Goal: Task Accomplishment & Management: Manage account settings

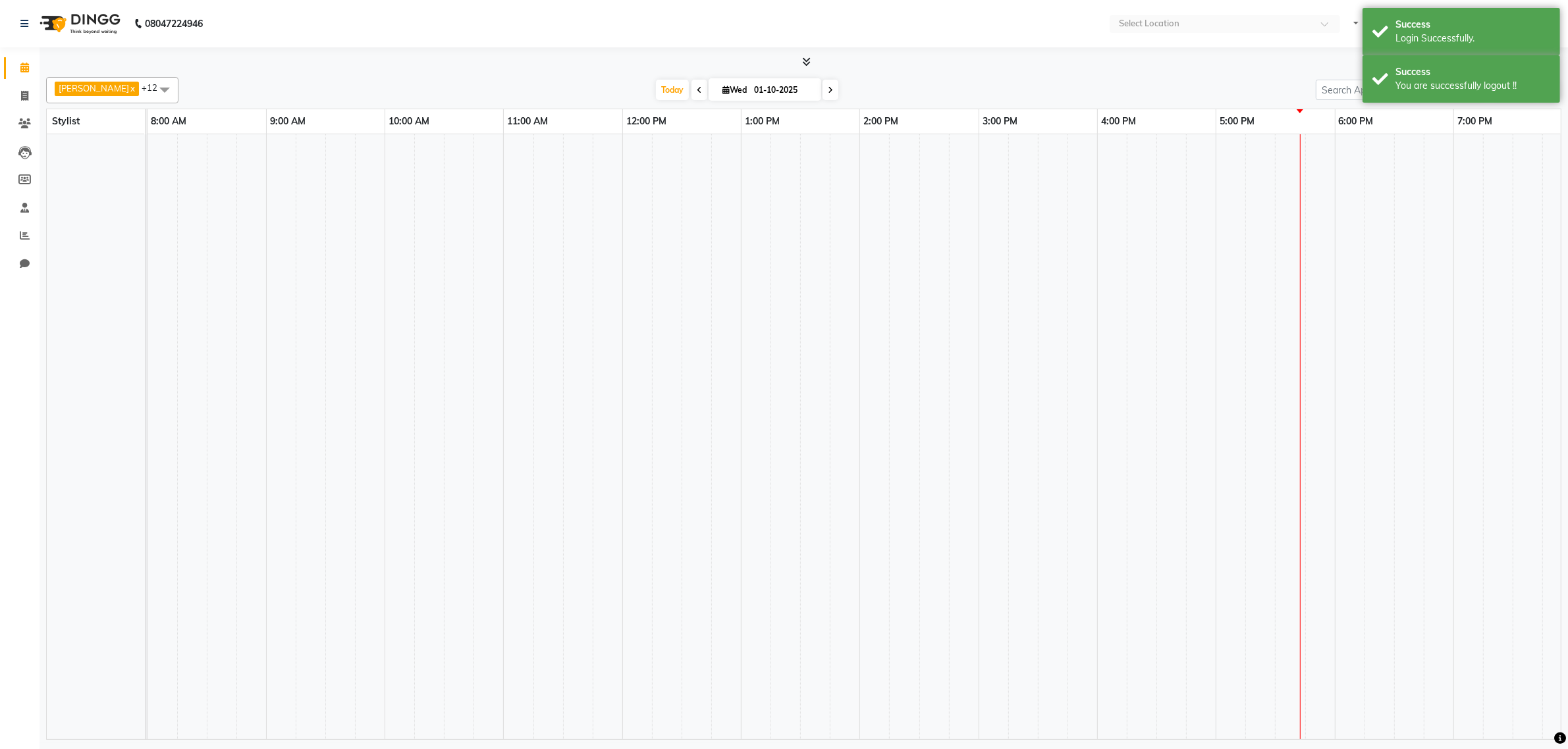
select select "en"
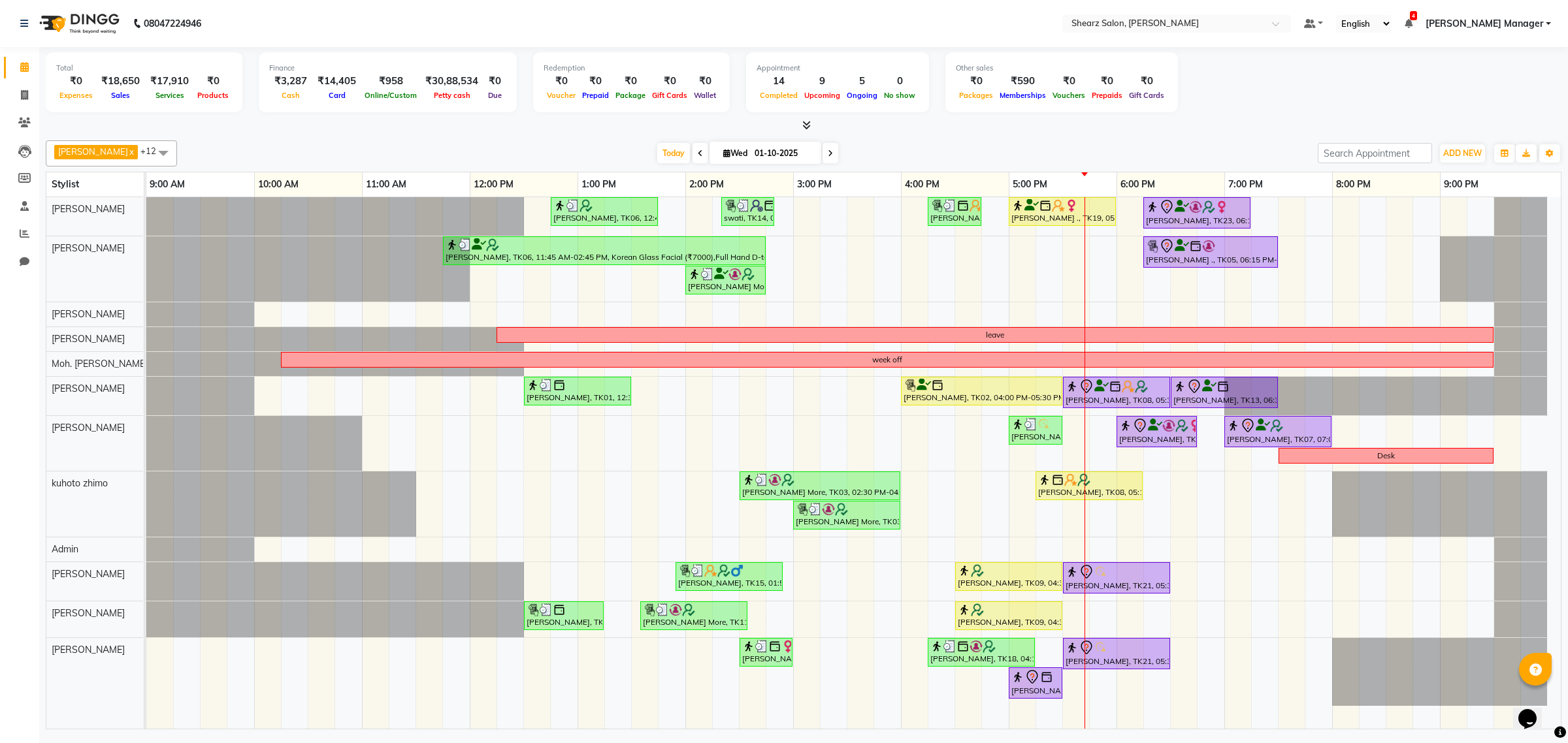
click at [1495, 21] on span "[PERSON_NAME] Manager" at bounding box center [1484, 24] width 118 height 14
click at [1488, 87] on link "Sign out" at bounding box center [1483, 90] width 119 height 21
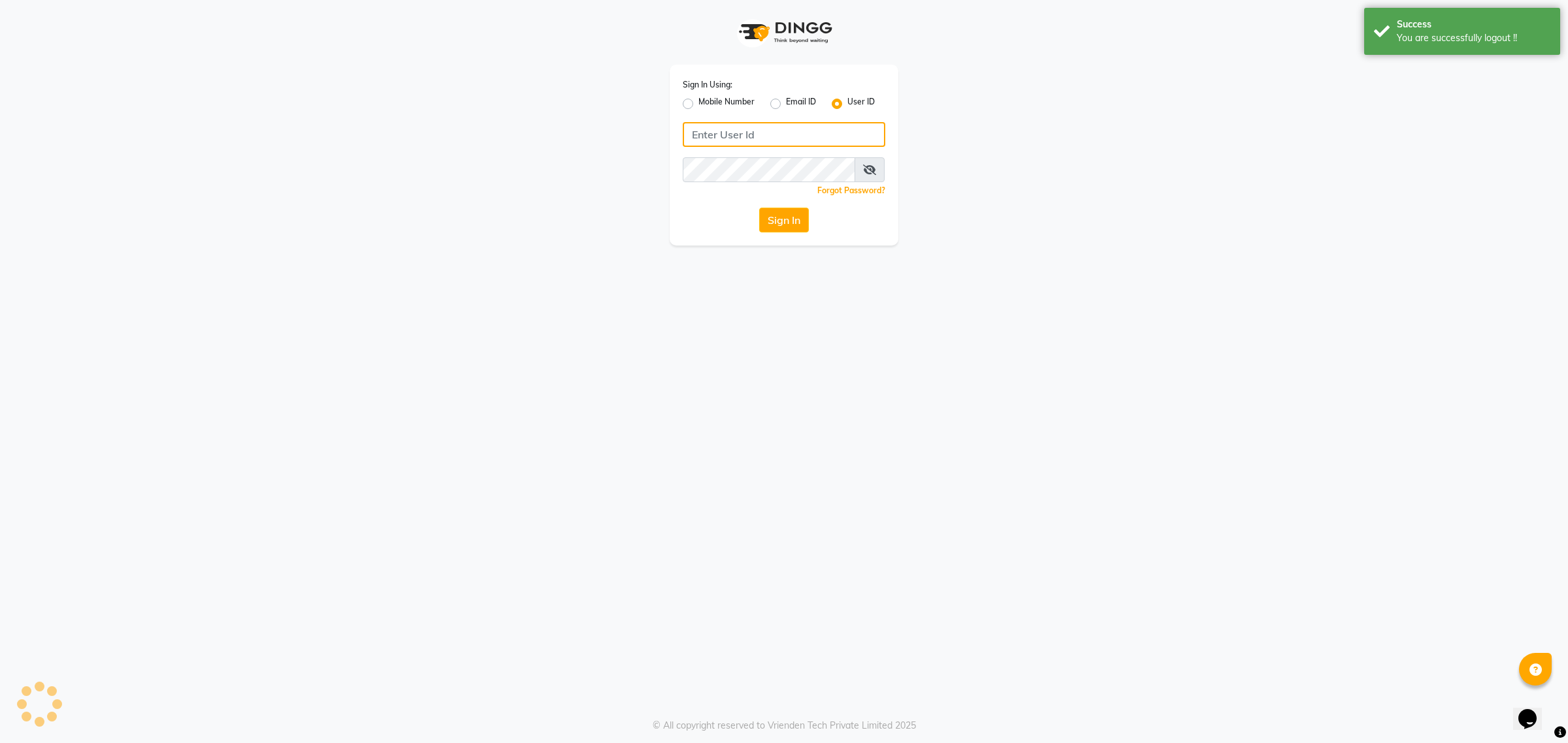
type input "7788994224"
click at [726, 99] on label "Mobile Number" at bounding box center [727, 103] width 56 height 16
click at [707, 99] on input "Mobile Number" at bounding box center [703, 100] width 8 height 8
radio input "true"
radio input "false"
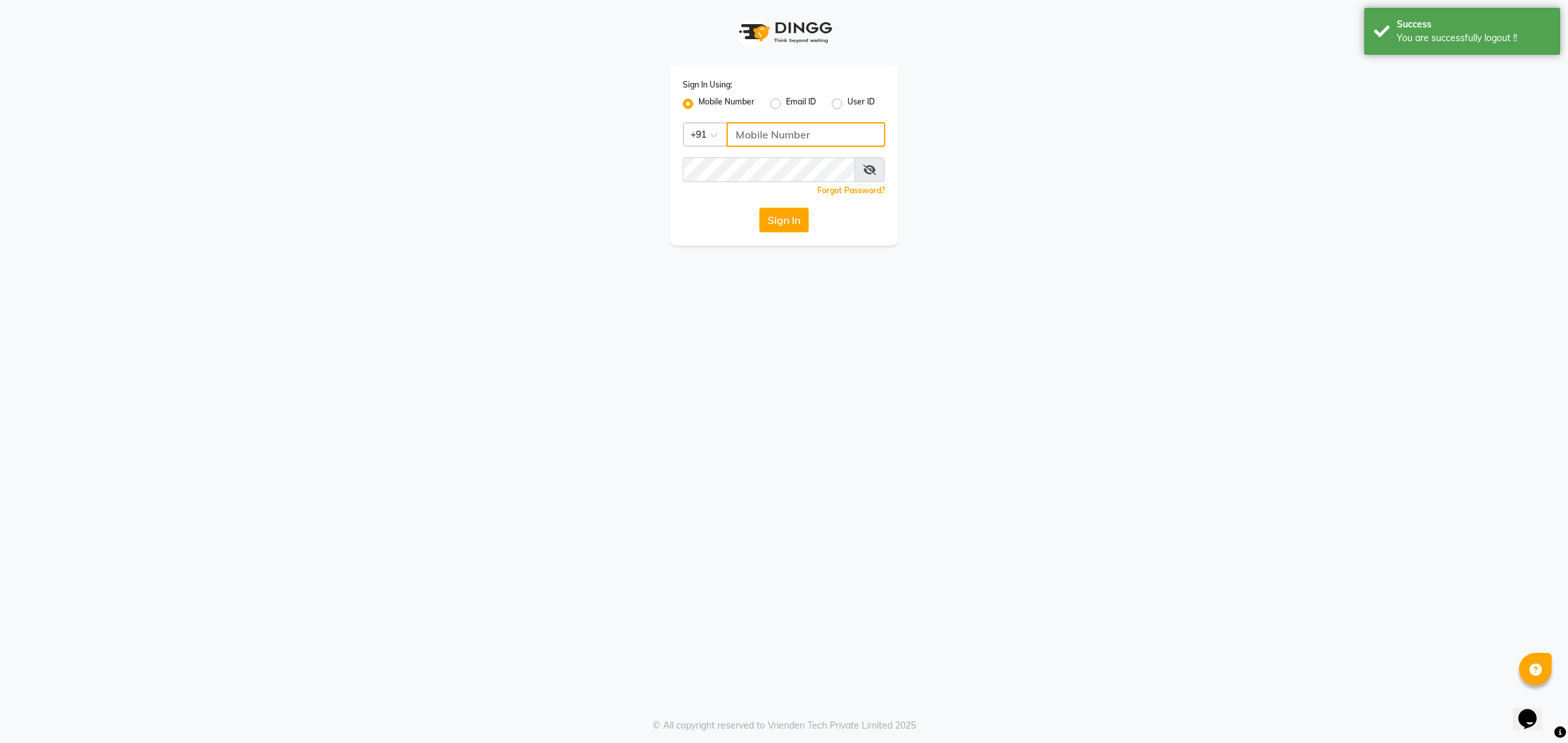
drag, startPoint x: 739, startPoint y: 132, endPoint x: 749, endPoint y: 139, distance: 12.2
click at [739, 132] on input "Username" at bounding box center [805, 134] width 159 height 24
type input "9104334891"
click at [782, 226] on button "Sign In" at bounding box center [784, 220] width 50 height 24
